Goal: Information Seeking & Learning: Understand process/instructions

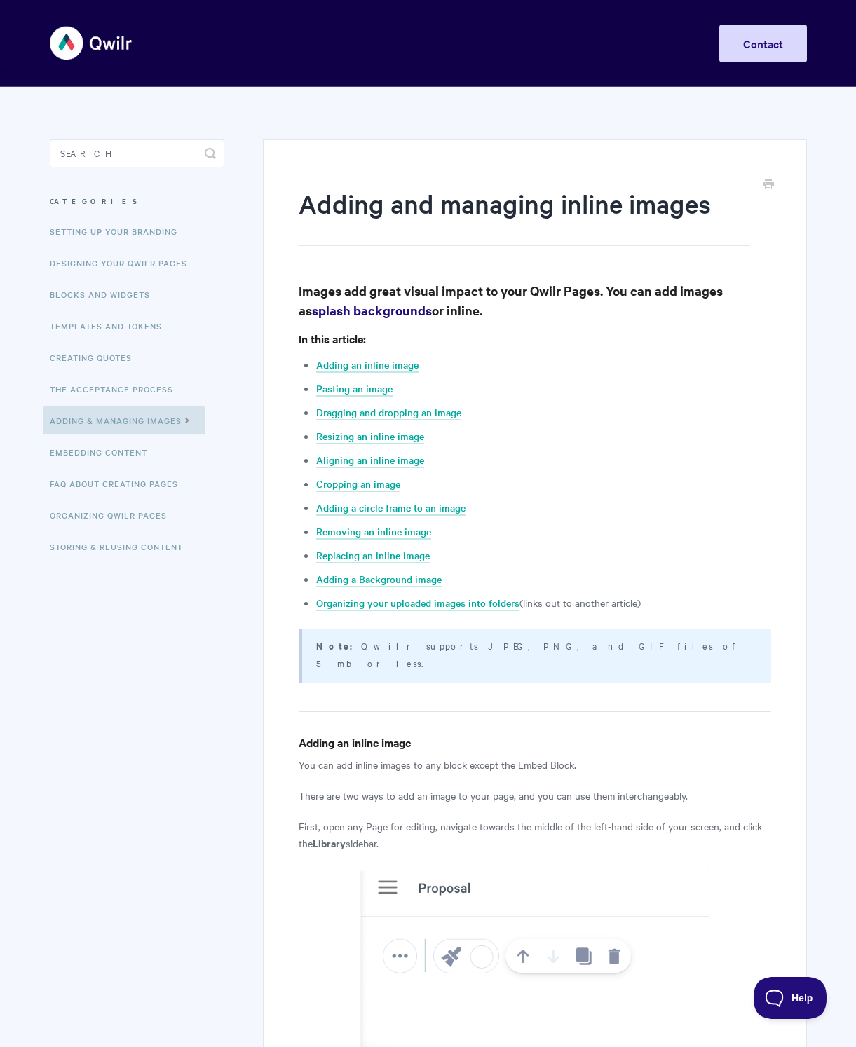
click at [699, 191] on h1 "Adding and managing inline images" at bounding box center [524, 216] width 451 height 60
